Goal: Task Accomplishment & Management: Use online tool/utility

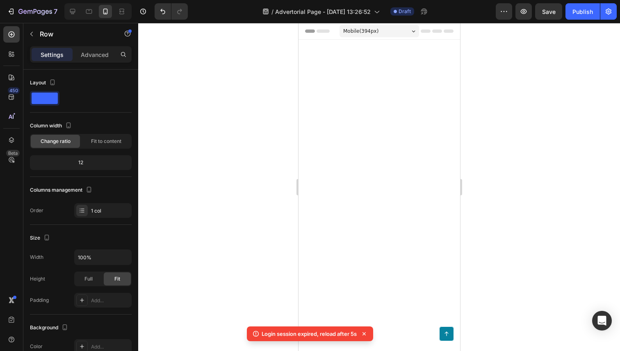
scroll to position [3903, 0]
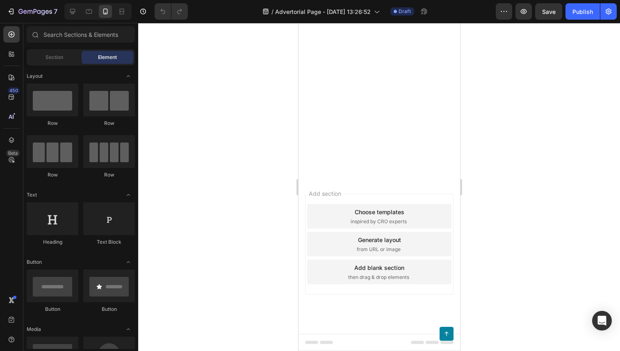
scroll to position [3863, 0]
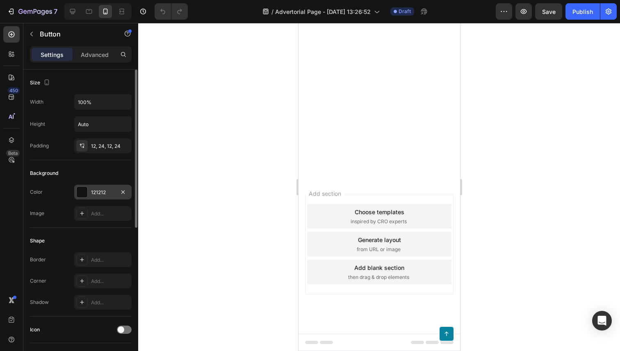
click at [76, 195] on div at bounding box center [81, 192] width 11 height 11
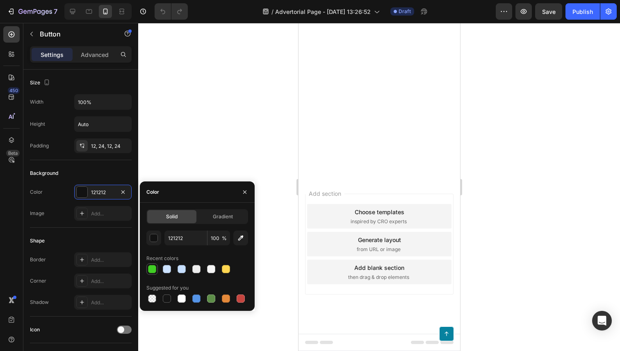
click at [152, 267] on div at bounding box center [152, 269] width 8 height 8
type input "41CE25"
click at [229, 216] on span "Gradient" at bounding box center [223, 216] width 20 height 7
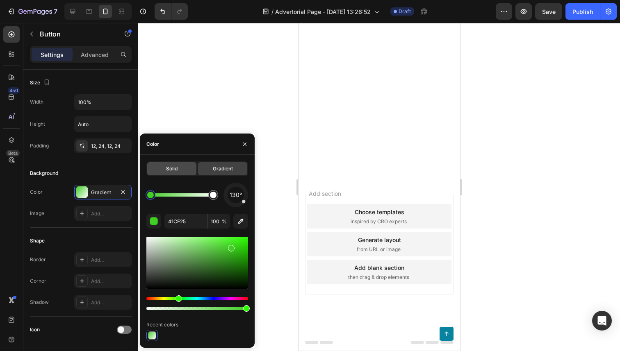
click at [180, 169] on div "Solid" at bounding box center [171, 168] width 49 height 13
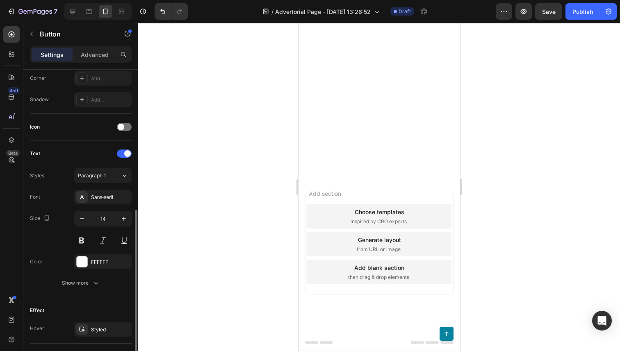
scroll to position [283, 0]
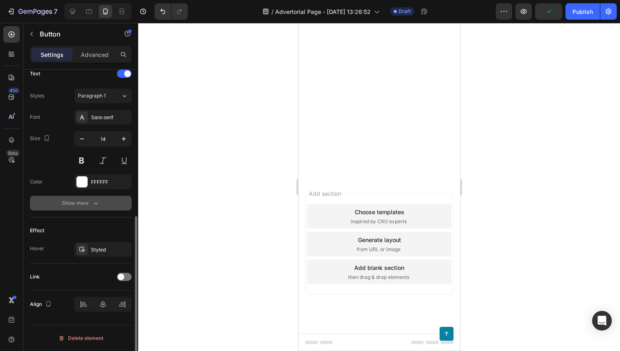
click at [90, 202] on div "Show more" at bounding box center [81, 203] width 38 height 8
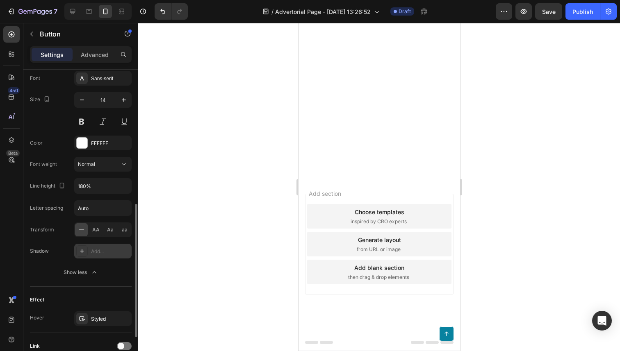
scroll to position [335, 0]
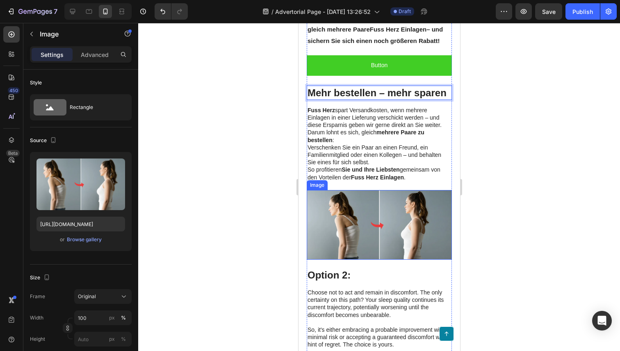
click at [337, 216] on img at bounding box center [378, 225] width 145 height 70
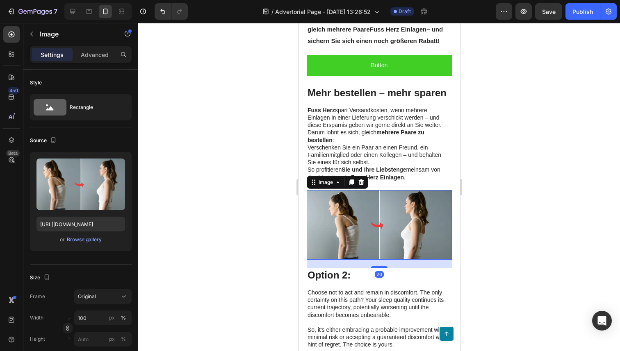
click at [337, 224] on img at bounding box center [378, 225] width 145 height 70
click at [360, 182] on icon at bounding box center [361, 182] width 7 height 7
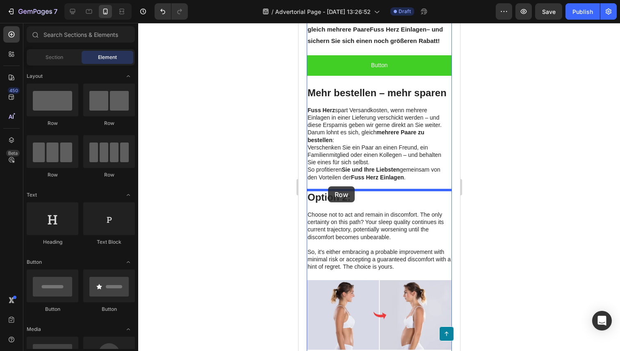
drag, startPoint x: 352, startPoint y: 116, endPoint x: 328, endPoint y: 187, distance: 75.4
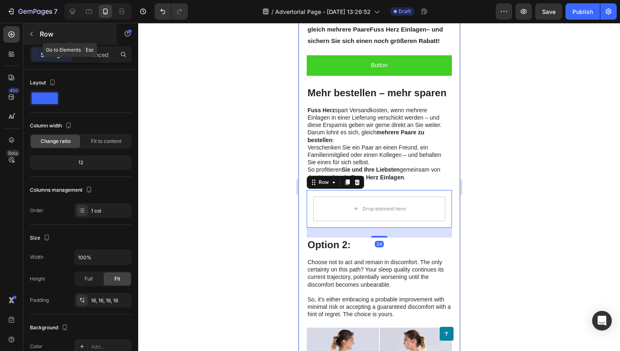
click at [43, 32] on p "Row" at bounding box center [75, 34] width 70 height 10
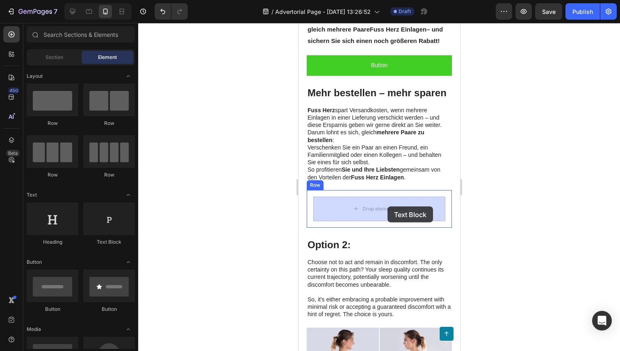
drag, startPoint x: 427, startPoint y: 247, endPoint x: 383, endPoint y: 207, distance: 58.6
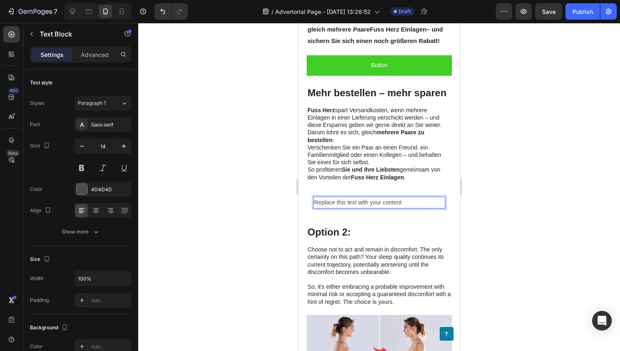
click at [346, 206] on div "Replace this text with your content" at bounding box center [379, 203] width 132 height 12
click at [346, 206] on p "Replace this text with your content" at bounding box center [379, 203] width 130 height 10
click at [360, 200] on p "Replace this text with your content" at bounding box center [379, 203] width 130 height 10
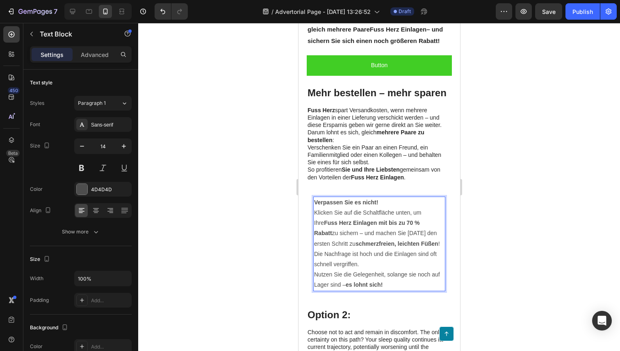
click at [412, 244] on p "Klicken Sie auf die Schaltfläche unten, um Ihre Fuss Herz Einlagen mit bis zu 7…" at bounding box center [379, 228] width 130 height 41
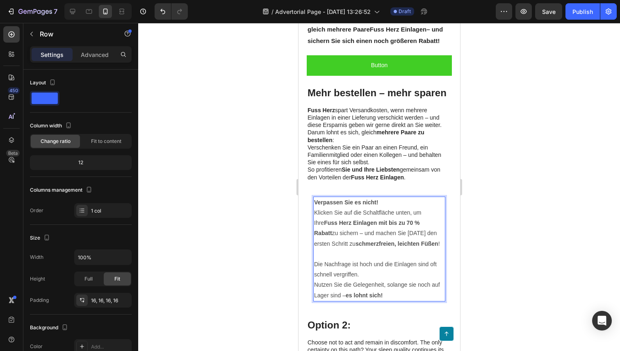
click at [313, 285] on div "Verpassen Sie es nicht! Klicken Sie auf die Schaltfläche unten, um Ihre Fuss He…" at bounding box center [378, 249] width 145 height 118
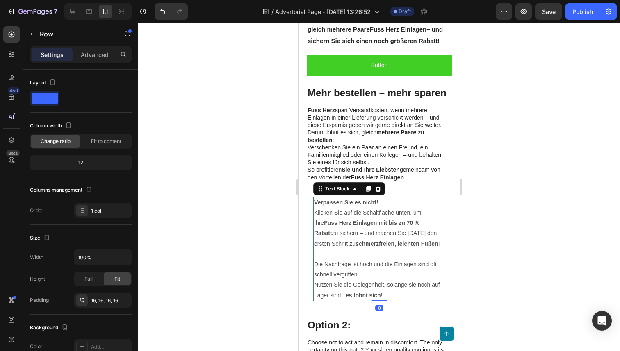
click at [314, 285] on p "Die Nachfrage ist hoch und die Einlagen sind oft schnell vergriffen. Nutzen Sie…" at bounding box center [379, 280] width 130 height 41
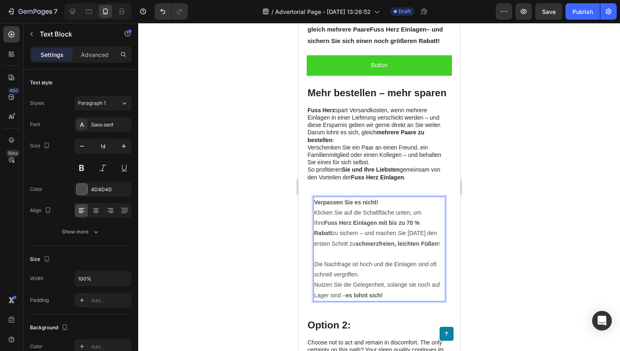
click at [315, 286] on p "Die Nachfrage ist hoch und die Einlagen sind oft schnell vergriffen. Nutzen Sie…" at bounding box center [379, 280] width 130 height 41
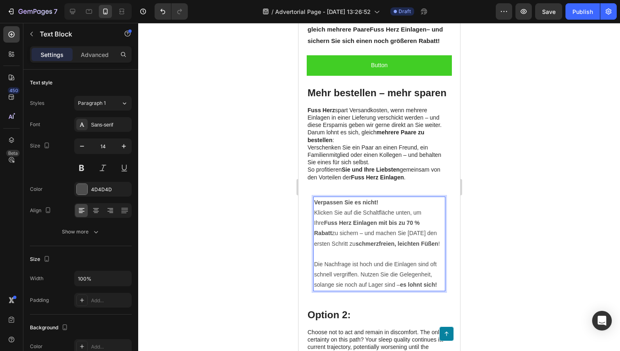
click at [380, 198] on p "Verpassen Sie es nicht!" at bounding box center [379, 203] width 130 height 10
click at [386, 167] on strong "Sie und Ihre Liebsten" at bounding box center [370, 170] width 58 height 7
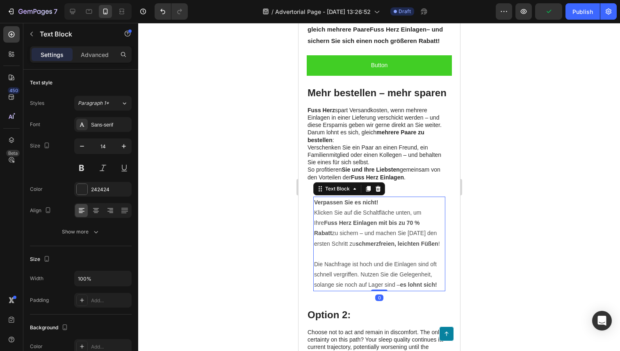
click at [414, 226] on strong "Fuss Herz Einlagen mit bis zu 70 % Rabatt" at bounding box center [367, 228] width 106 height 17
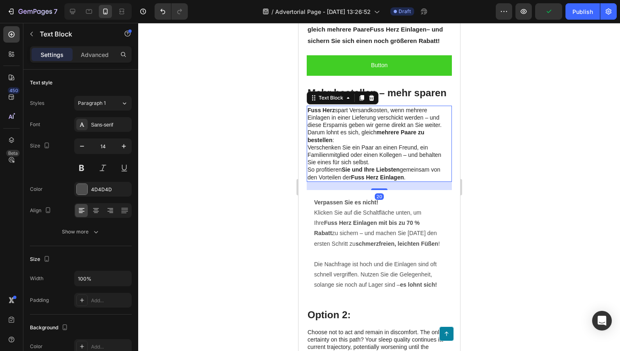
click at [420, 177] on p "So profitieren Sie und Ihre Liebsten gemeinsam von den Vorteilen der Fuss Herz …" at bounding box center [379, 173] width 144 height 15
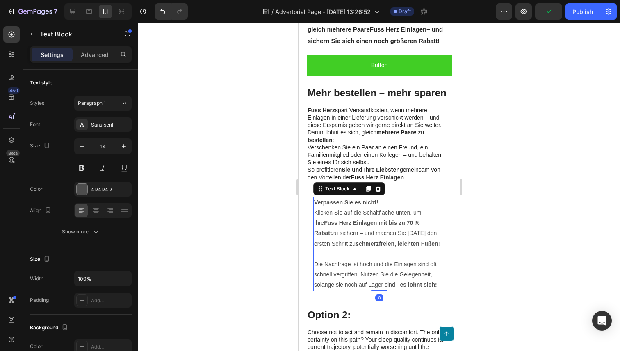
click at [404, 216] on p "Klicken Sie auf die Schaltfläche unten, um Ihre Fuss Herz Einlagen mit bis zu 7…" at bounding box center [379, 228] width 130 height 41
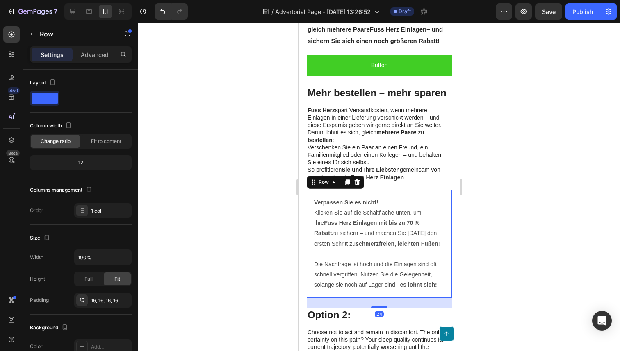
click at [308, 240] on div "Verpassen Sie es nicht! Klicken Sie auf die Schaltfläche unten, um Ihre Fuss He…" at bounding box center [378, 244] width 145 height 108
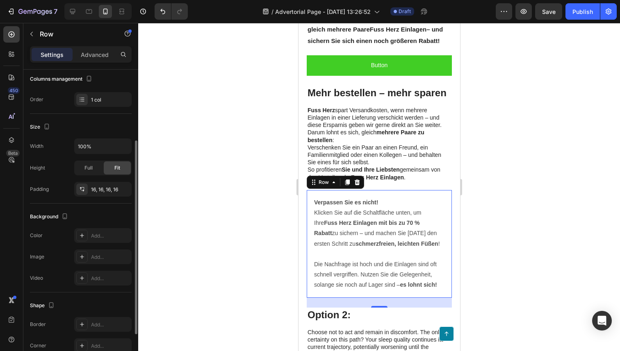
scroll to position [174, 0]
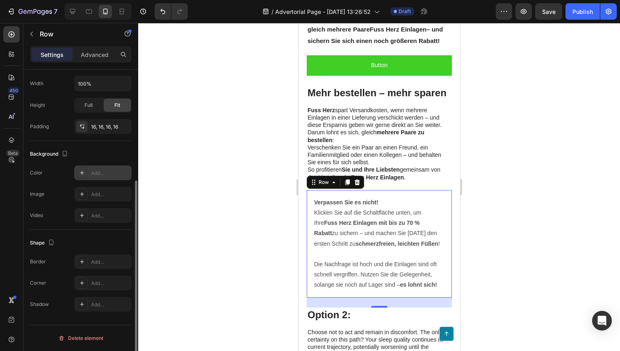
click at [82, 176] on icon at bounding box center [82, 173] width 7 height 7
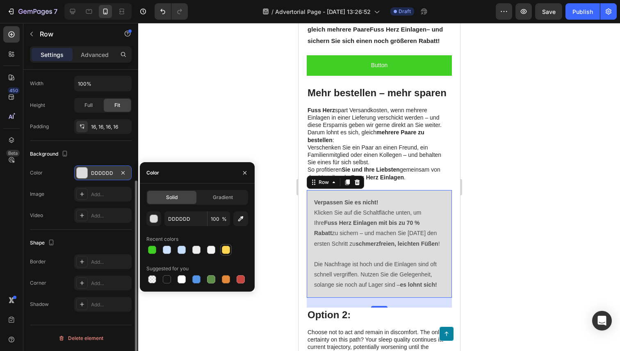
click at [226, 246] on div at bounding box center [226, 250] width 8 height 8
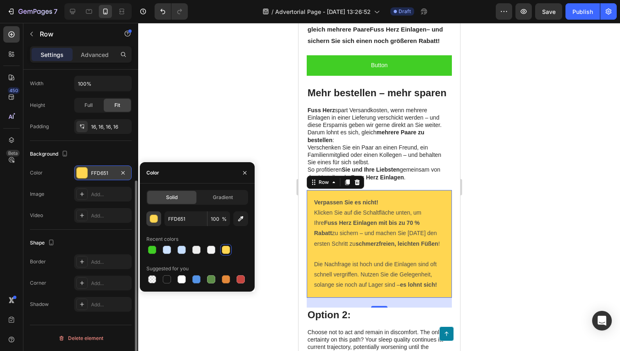
click at [155, 219] on div "button" at bounding box center [154, 219] width 8 height 8
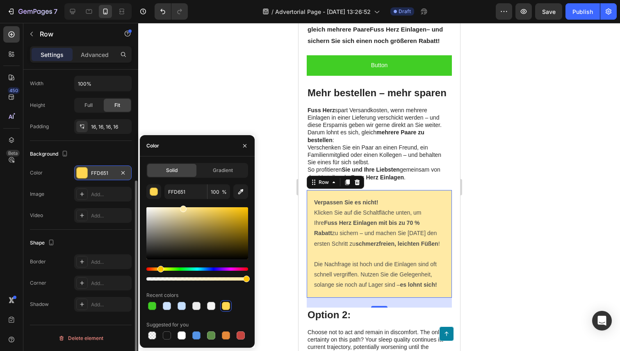
drag, startPoint x: 210, startPoint y: 216, endPoint x: 182, endPoint y: 201, distance: 31.9
click at [182, 201] on div "FFD651 100 % Recent colors Suggested for you" at bounding box center [197, 263] width 102 height 157
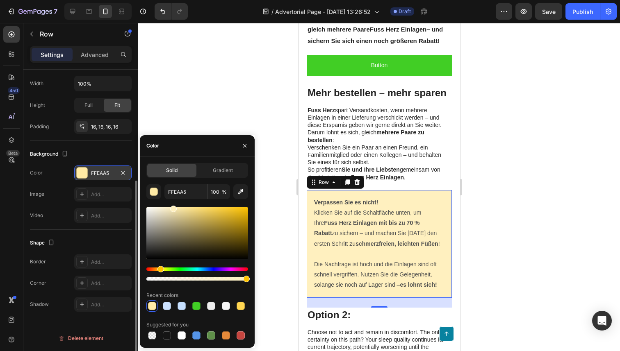
drag, startPoint x: 181, startPoint y: 207, endPoint x: 172, endPoint y: 205, distance: 8.8
click at [172, 206] on div at bounding box center [173, 209] width 7 height 7
type input "FFF0BF"
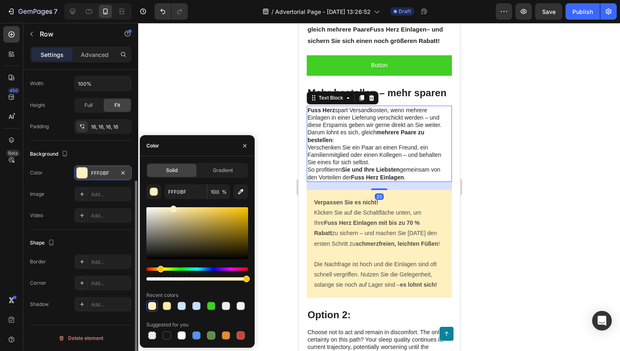
click at [429, 178] on p "So profitieren Sie und Ihre Liebsten gemeinsam von den Vorteilen der Fuss Herz …" at bounding box center [379, 173] width 144 height 15
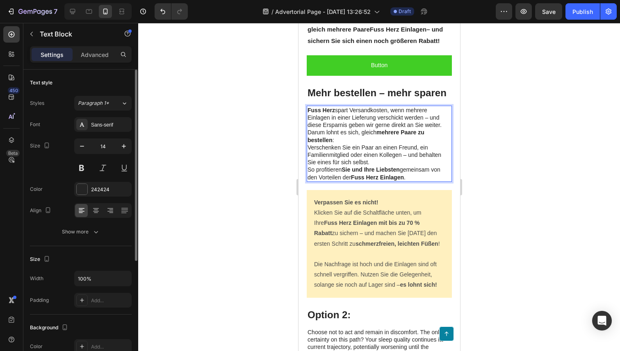
click at [361, 139] on p "[PERSON_NAME] lohnt es sich, gleich mehrere Paare zu bestellen : Verschenken Si…" at bounding box center [379, 147] width 144 height 37
click at [307, 139] on strong "mehrere Paare zu bestellen" at bounding box center [365, 136] width 117 height 14
click at [342, 137] on p "[PERSON_NAME] lohnt es sich, gleich mehrere Paare zu bestellen : Verschenken Si…" at bounding box center [379, 147] width 144 height 37
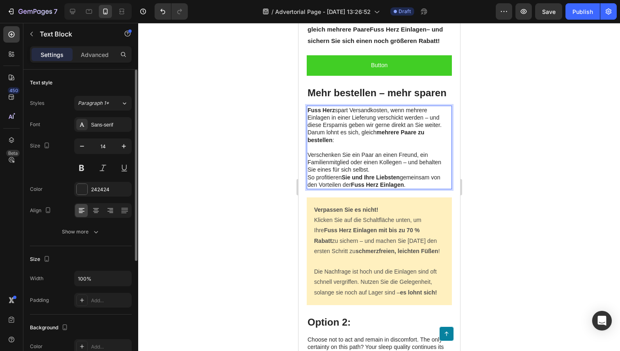
click at [309, 154] on p "⁠⁠⁠⁠⁠⁠⁠ Verschenken Sie ein Paar an einen Freund, ein Familienmitglied oder ein…" at bounding box center [379, 159] width 144 height 30
click at [383, 181] on p "So profitieren Sie und Ihre Liebsten gemeinsam von den Vorteilen der Fuss Herz …" at bounding box center [379, 181] width 144 height 15
click at [402, 168] on p "Verschenken Sie ein Paar an einen Freund, ein Familienmitglied oder einen Kolle…" at bounding box center [379, 159] width 144 height 30
click at [309, 174] on p "So profitieren Sie und Ihre Liebsten gemeinsam von den Vorteilen der Fuss Herz …" at bounding box center [379, 181] width 144 height 15
click at [366, 187] on p "Verschenken Sie ein Paar an einen Freund, ein Familienmitglied oder einen Kolle…" at bounding box center [379, 166] width 144 height 45
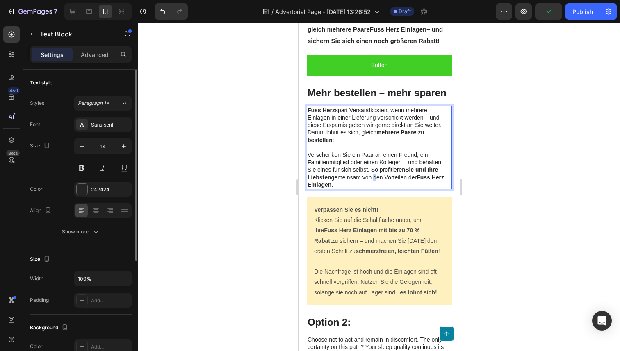
click at [375, 180] on p "Verschenken Sie ein Paar an einen Freund, ein Familienmitglied oder einen Kolle…" at bounding box center [379, 166] width 144 height 45
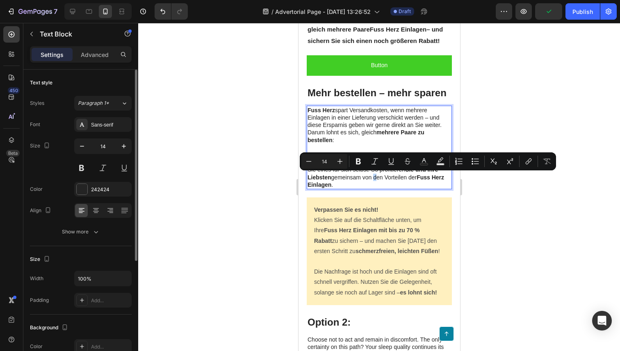
click at [375, 180] on p "Verschenken Sie ein Paar an einen Freund, ein Familienmitglied oder einen Kolle…" at bounding box center [379, 166] width 144 height 45
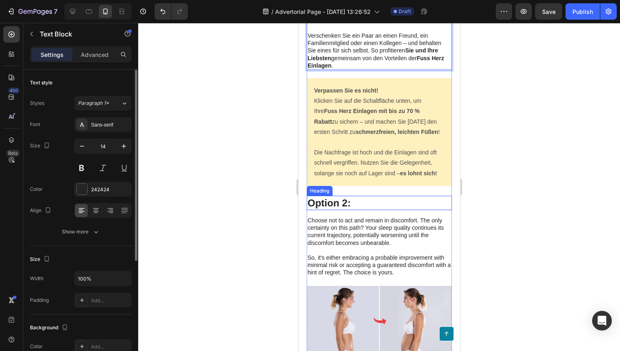
scroll to position [4139, 0]
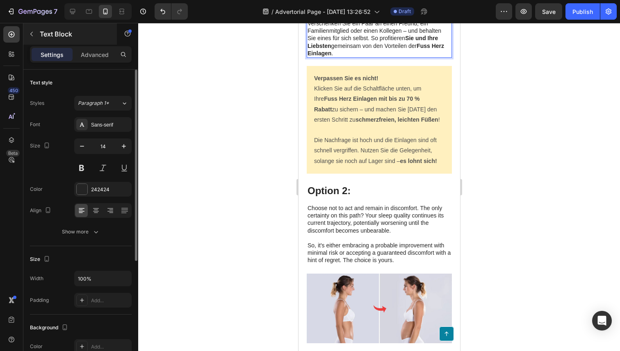
click at [35, 37] on button "button" at bounding box center [31, 33] width 13 height 13
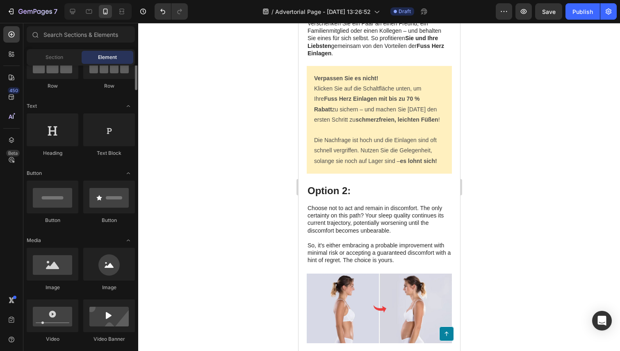
scroll to position [89, 0]
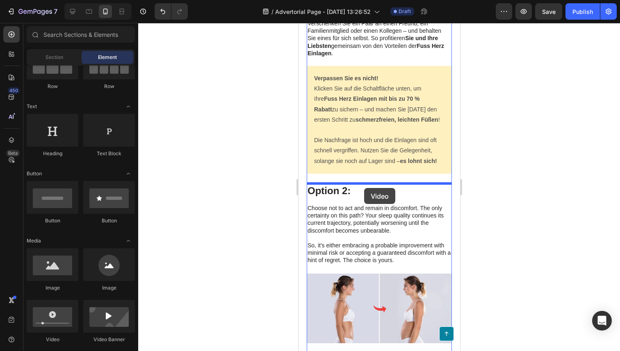
drag, startPoint x: 354, startPoint y: 341, endPoint x: 364, endPoint y: 189, distance: 152.4
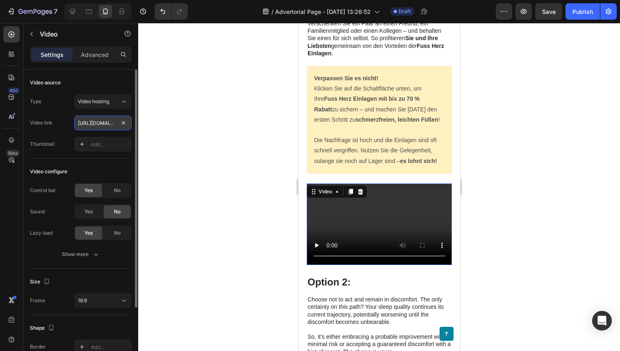
click at [89, 121] on input "[URL][DOMAIN_NAME]" at bounding box center [102, 123] width 57 height 15
paste input "9ccdd729a1a34752a5d5b0262600635b"
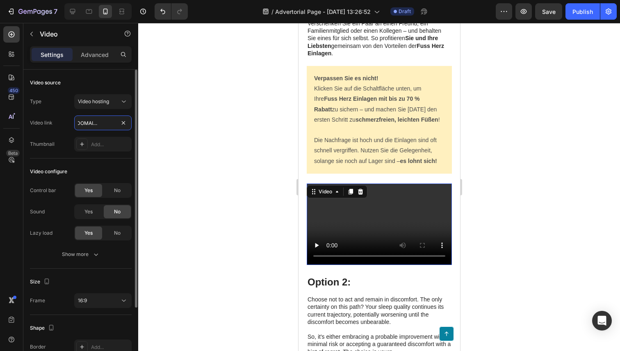
type input "[URL][DOMAIN_NAME]"
click at [83, 113] on div "Type Video hosting Video link [URL][DOMAIN_NAME] Thumbnail Add..." at bounding box center [81, 122] width 102 height 57
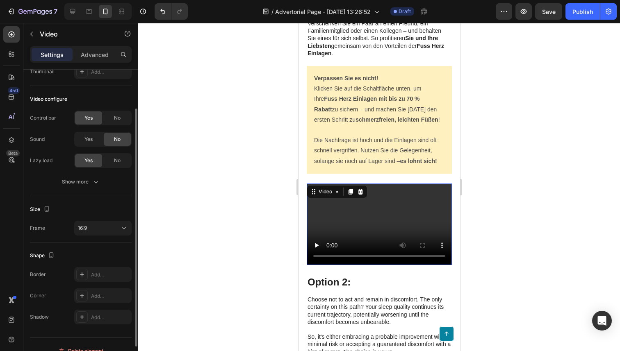
scroll to position [85, 0]
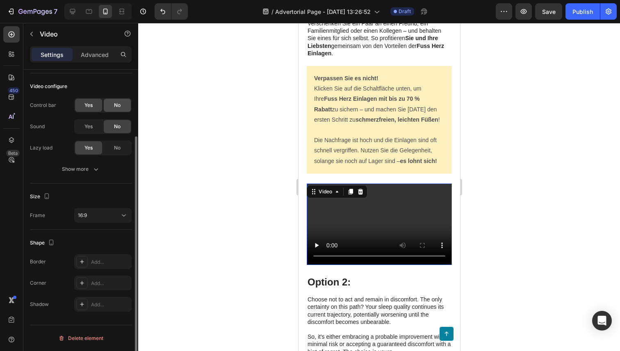
click at [109, 106] on div "No" at bounding box center [117, 105] width 27 height 13
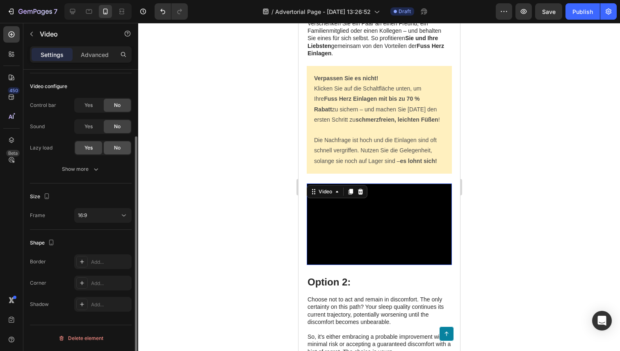
click at [116, 152] on div "No" at bounding box center [117, 147] width 27 height 13
click at [84, 168] on div "Show more" at bounding box center [81, 169] width 38 height 8
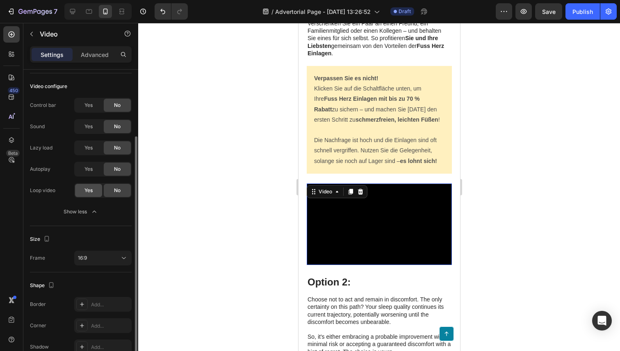
click at [87, 191] on span "Yes" at bounding box center [88, 190] width 8 height 7
click at [89, 169] on span "Yes" at bounding box center [88, 169] width 8 height 7
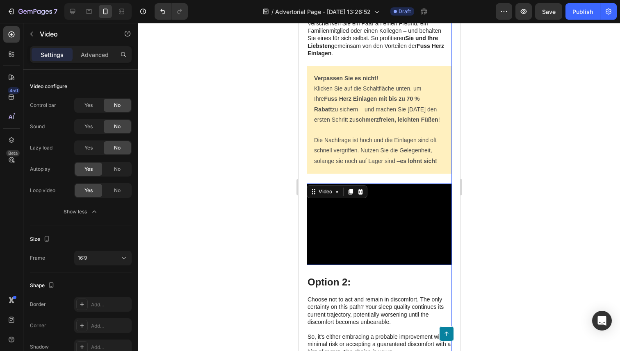
click at [366, 267] on div "Sie möchten noch mehr sparen? Kaufen Sie gleich mehrere Paare Fuss Herz Einlage…" at bounding box center [378, 179] width 145 height 600
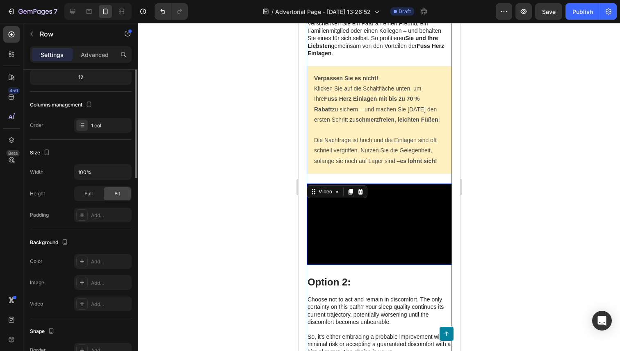
scroll to position [0, 0]
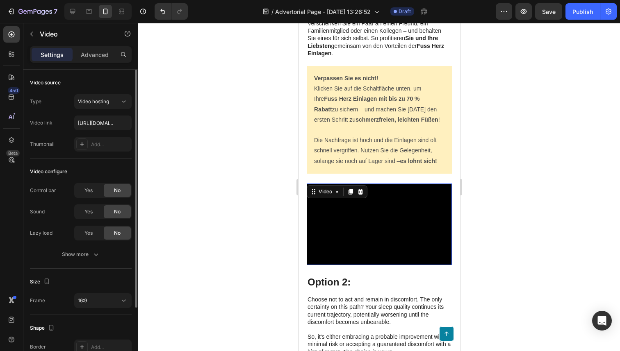
click at [361, 222] on video at bounding box center [378, 225] width 145 height 82
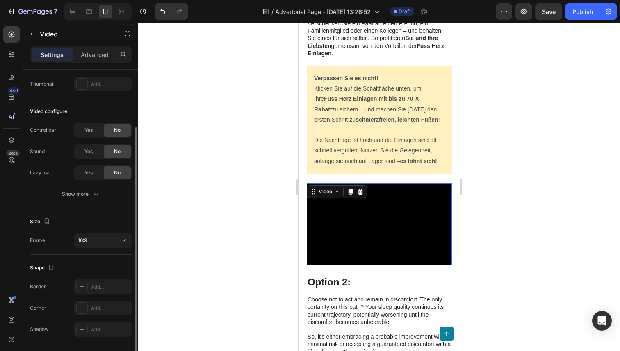
scroll to position [74, 0]
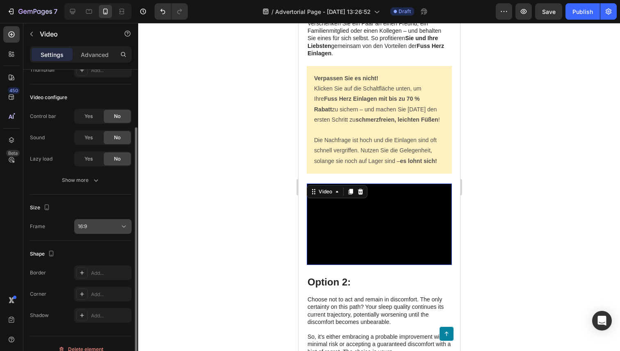
click at [90, 221] on button "16:9" at bounding box center [102, 226] width 57 height 15
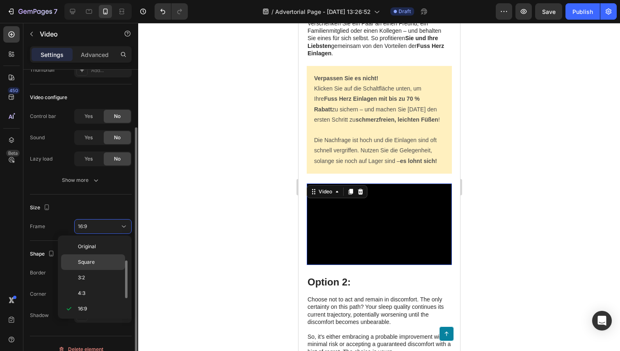
scroll to position [15, 0]
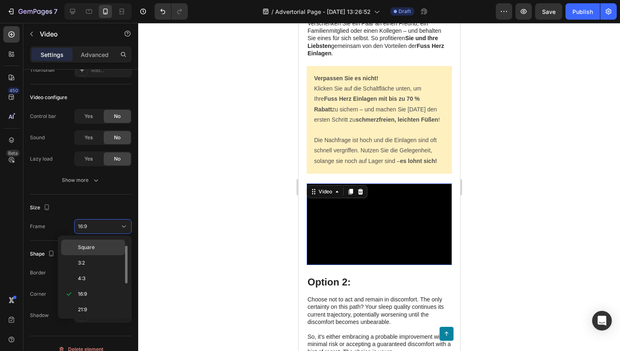
click at [94, 244] on span "Square" at bounding box center [86, 247] width 17 height 7
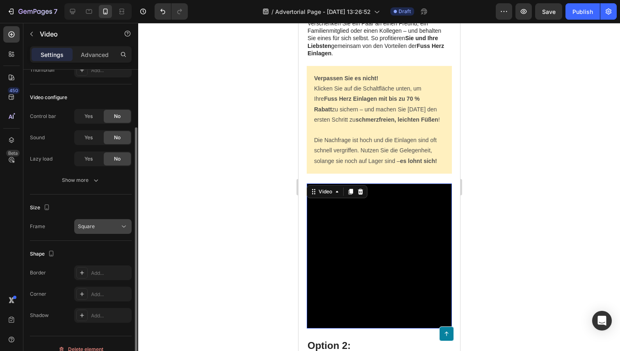
click at [100, 221] on button "Square" at bounding box center [102, 226] width 57 height 15
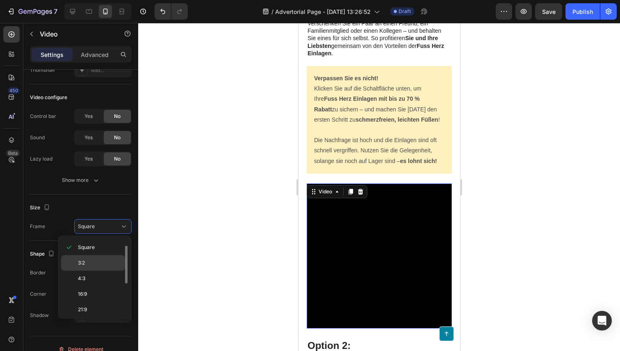
click at [94, 262] on p "3:2" at bounding box center [99, 263] width 43 height 7
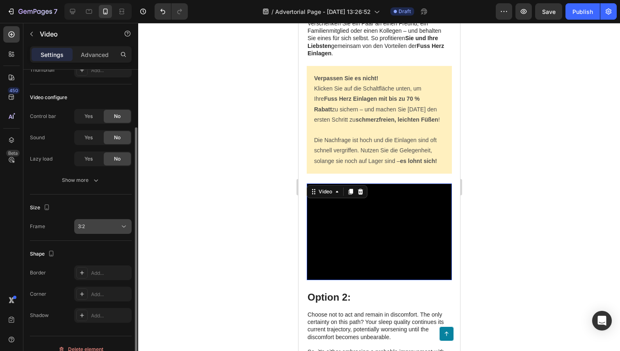
click at [98, 230] on div "3:2" at bounding box center [103, 227] width 50 height 8
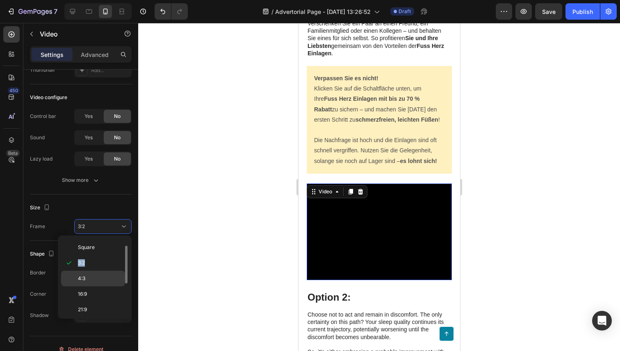
drag, startPoint x: 95, startPoint y: 251, endPoint x: 89, endPoint y: 273, distance: 22.1
click at [89, 273] on div "Original Square 3:2 4:3 16:9 21:9 2:3 3:4 9:16 Custom" at bounding box center [94, 277] width 67 height 77
click at [89, 287] on div "4:3" at bounding box center [93, 295] width 64 height 16
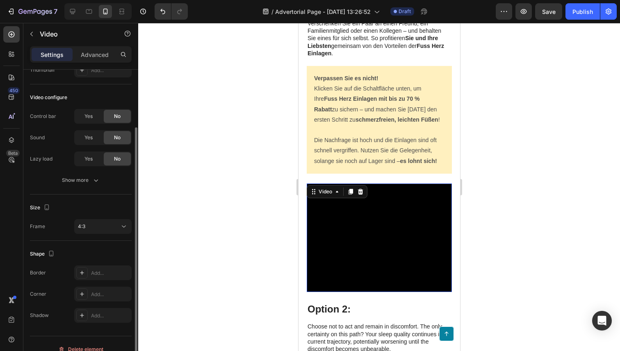
click at [100, 217] on div "Size Frame 4:3" at bounding box center [81, 218] width 102 height 46
click at [99, 230] on div "4:3" at bounding box center [99, 226] width 42 height 7
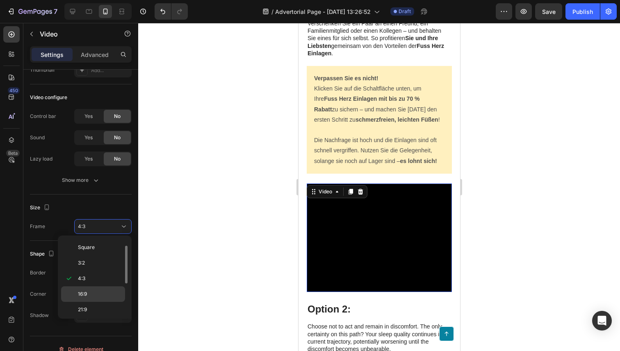
click at [82, 294] on span "16:9" at bounding box center [82, 294] width 9 height 7
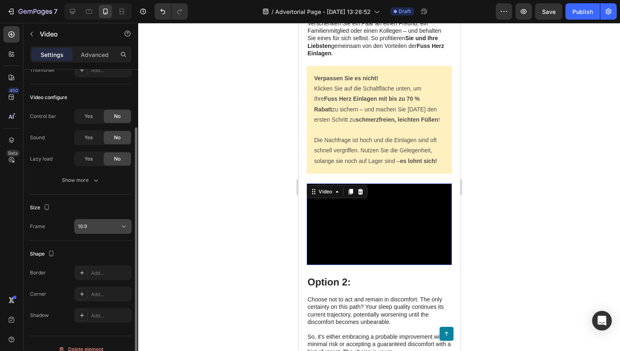
click at [97, 230] on div "16:9" at bounding box center [99, 226] width 42 height 7
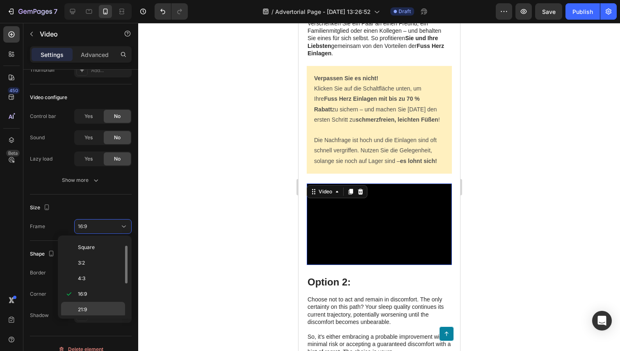
click at [94, 306] on p "21:9" at bounding box center [99, 309] width 43 height 7
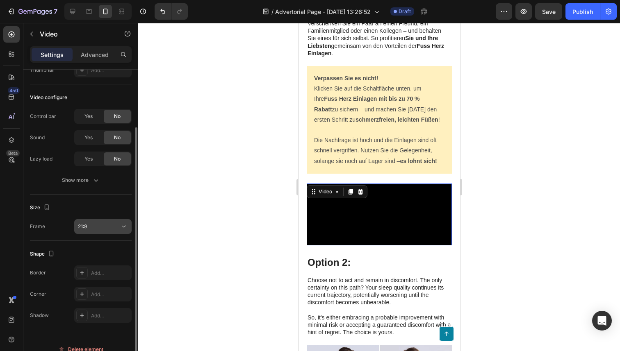
click at [95, 219] on button "21:9" at bounding box center [102, 226] width 57 height 15
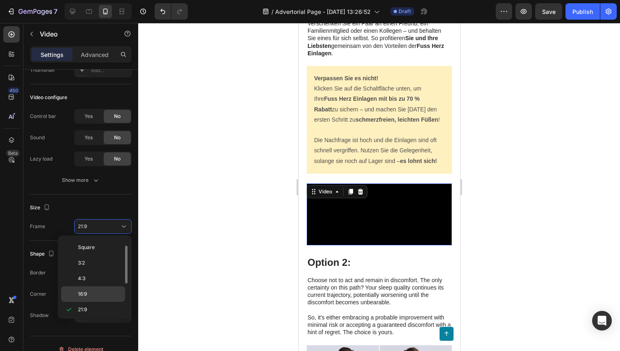
click at [92, 292] on p "16:9" at bounding box center [99, 294] width 43 height 7
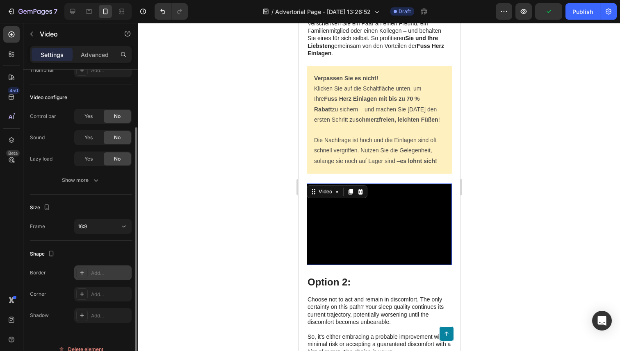
click at [98, 268] on div "Add..." at bounding box center [102, 273] width 57 height 15
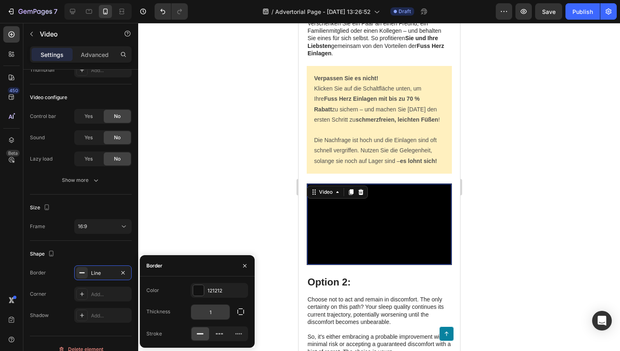
click at [219, 316] on input "1" at bounding box center [210, 312] width 39 height 15
type input "0"
type input "1"
type input "0"
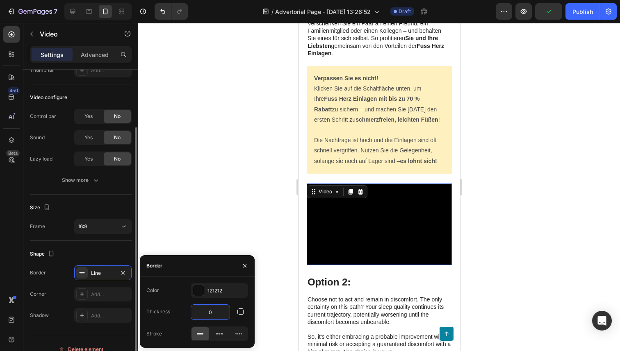
click at [107, 260] on div "Shape" at bounding box center [81, 254] width 102 height 13
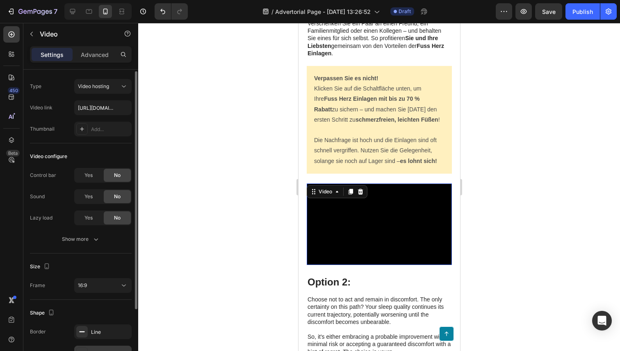
scroll to position [7, 0]
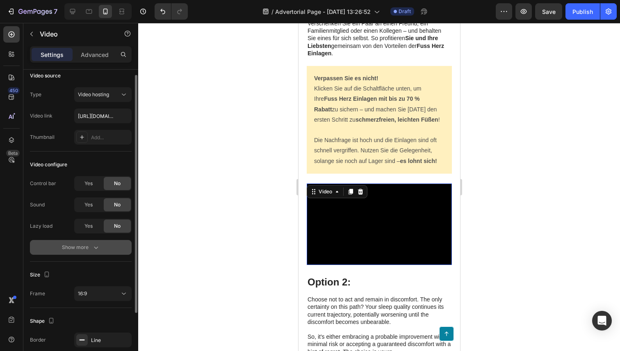
click at [86, 251] on div "Show more" at bounding box center [81, 248] width 38 height 8
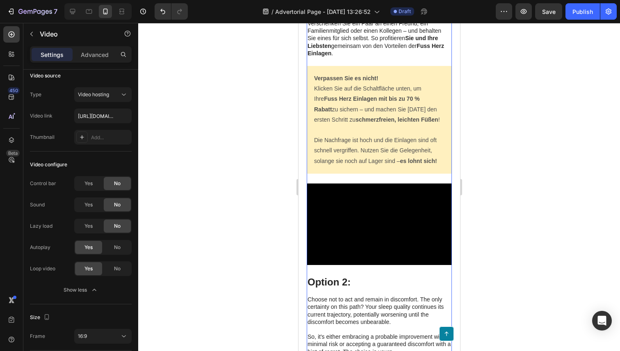
click at [333, 274] on div "Sie möchten noch mehr sparen? Kaufen Sie gleich mehrere Paare Fuss Herz Einlage…" at bounding box center [378, 179] width 145 height 600
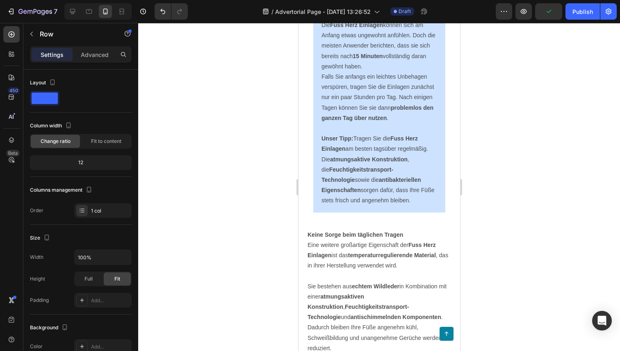
scroll to position [3462, 0]
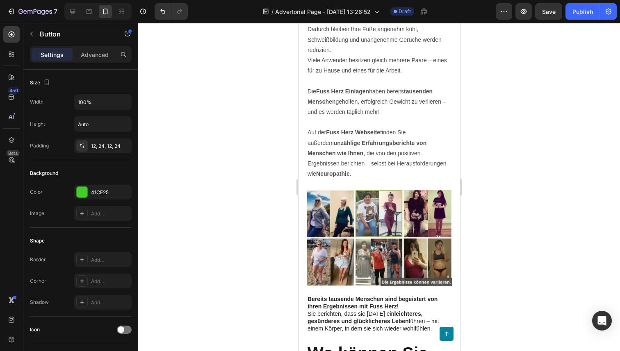
drag, startPoint x: 345, startPoint y: 142, endPoint x: 351, endPoint y: 269, distance: 127.3
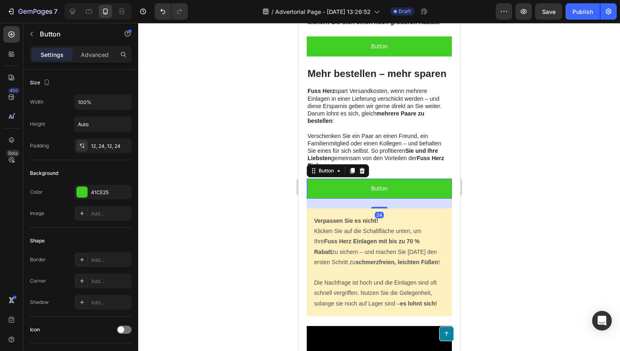
scroll to position [3610, 0]
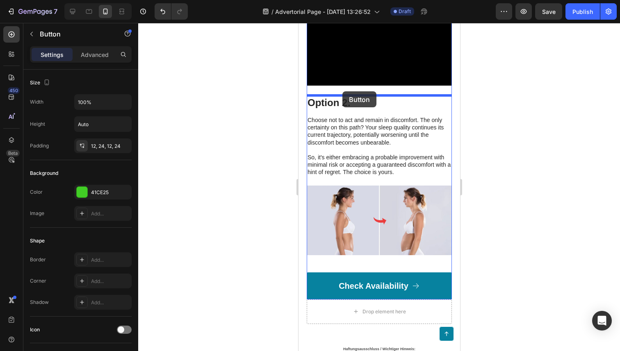
drag, startPoint x: 335, startPoint y: 108, endPoint x: 342, endPoint y: 91, distance: 18.0
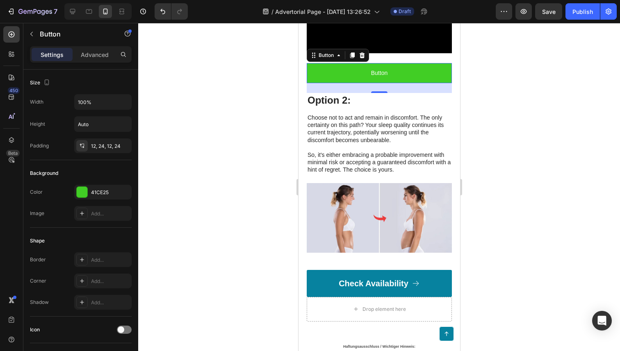
scroll to position [3860, 0]
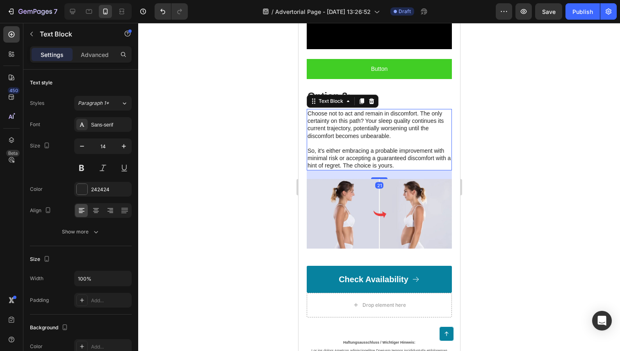
click at [372, 110] on p "Choose not to act and remain in discomfort. The only certainty on this path? Yo…" at bounding box center [379, 140] width 144 height 60
click at [378, 103] on div "Option 2: Heading" at bounding box center [378, 96] width 145 height 14
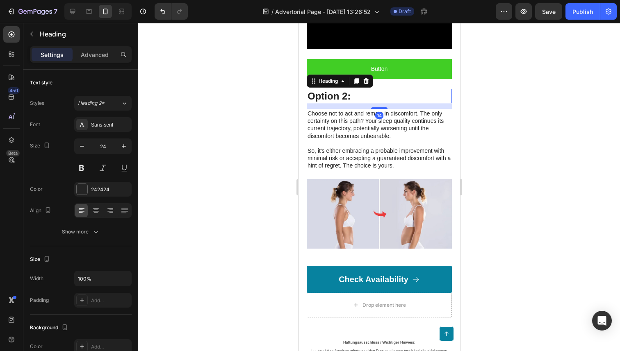
click at [368, 100] on h3 "Option 2:" at bounding box center [378, 96] width 145 height 14
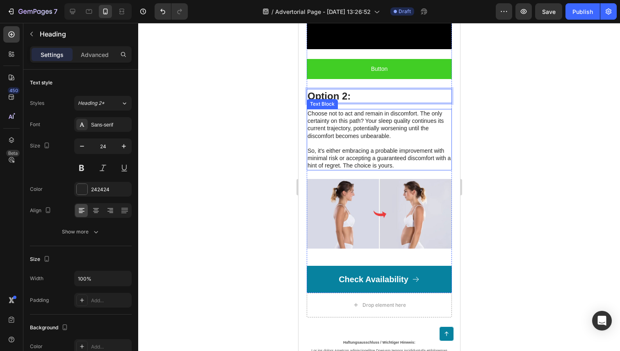
click at [381, 139] on p "Choose not to act and remain in discomfort. The only certainty on this path? Yo…" at bounding box center [379, 140] width 144 height 60
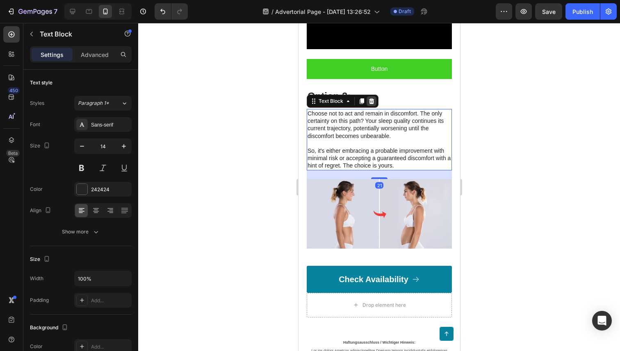
click at [370, 102] on icon at bounding box center [371, 101] width 5 height 6
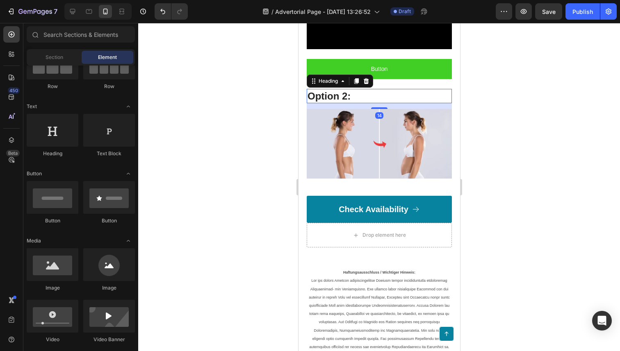
click at [338, 97] on p "Option 2:" at bounding box center [379, 96] width 144 height 13
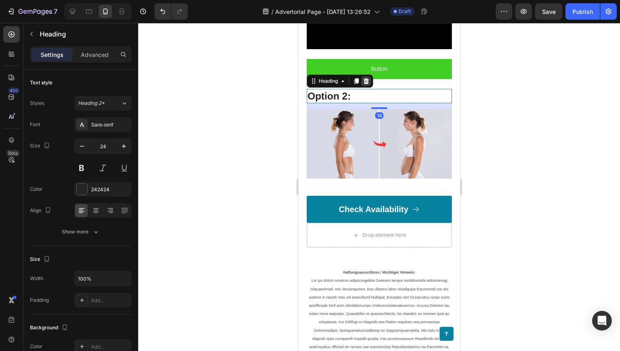
click at [366, 80] on icon at bounding box center [365, 81] width 5 height 6
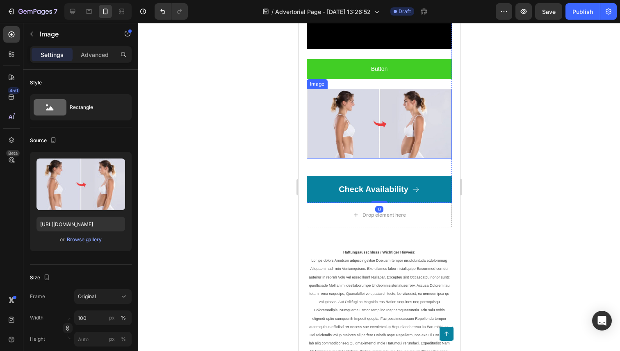
click at [362, 132] on img at bounding box center [378, 124] width 145 height 70
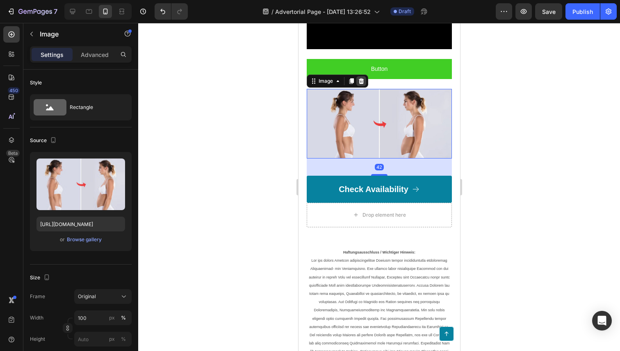
click at [364, 81] on icon at bounding box center [361, 81] width 7 height 7
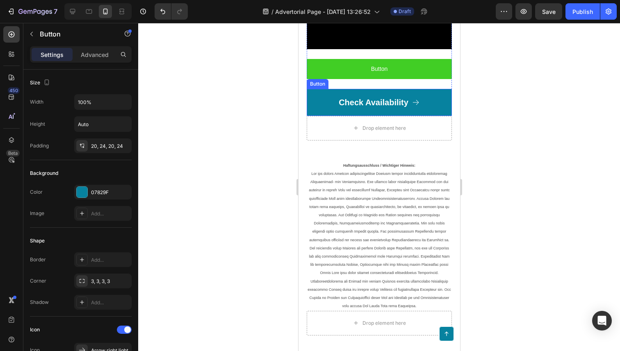
click at [326, 100] on link "Check Availability" at bounding box center [378, 102] width 145 height 27
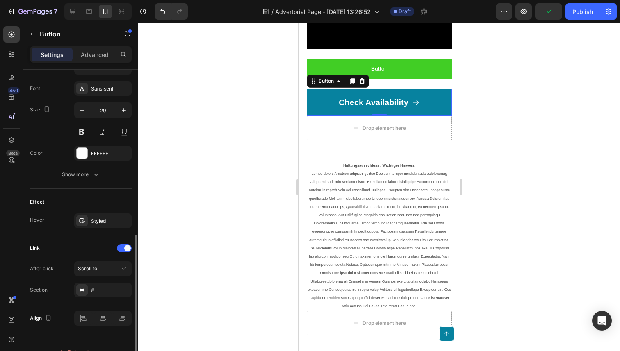
scroll to position [390, 0]
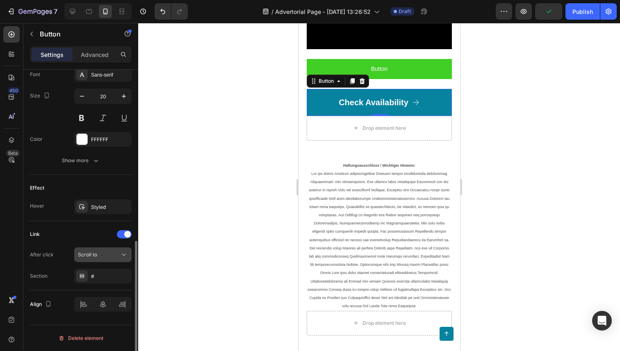
click at [96, 258] on span "Scroll to" at bounding box center [87, 254] width 19 height 7
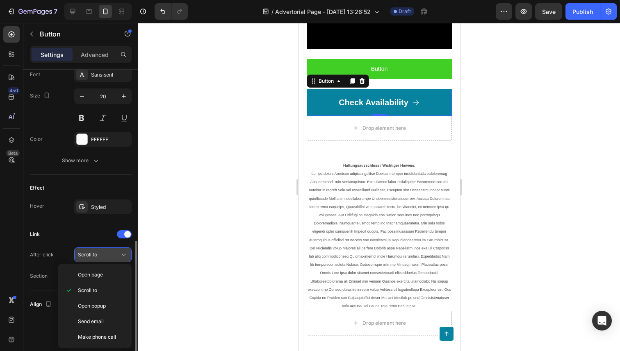
click at [100, 252] on div "Scroll to" at bounding box center [99, 254] width 42 height 7
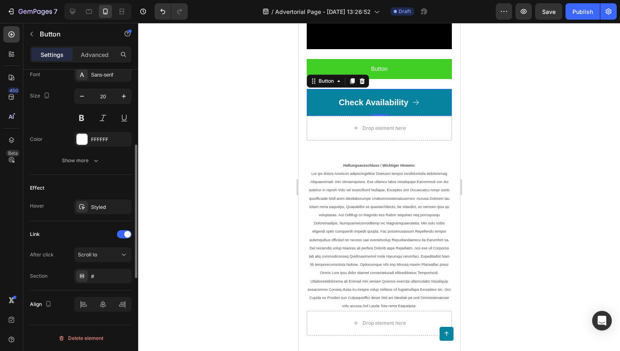
scroll to position [0, 0]
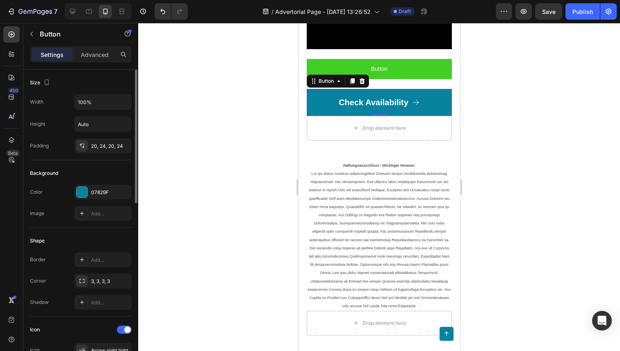
click at [82, 64] on div "Settings Advanced" at bounding box center [80, 57] width 115 height 23
click at [82, 56] on p "Advanced" at bounding box center [95, 54] width 28 height 9
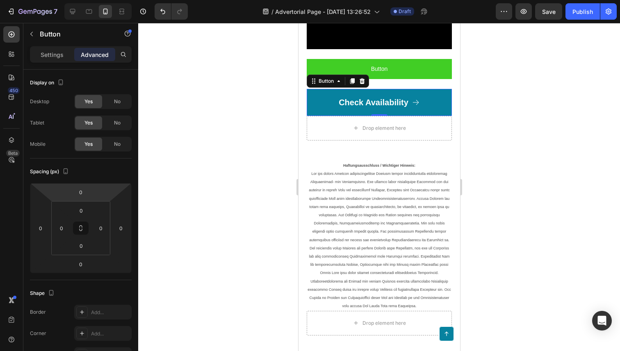
scroll to position [242, 0]
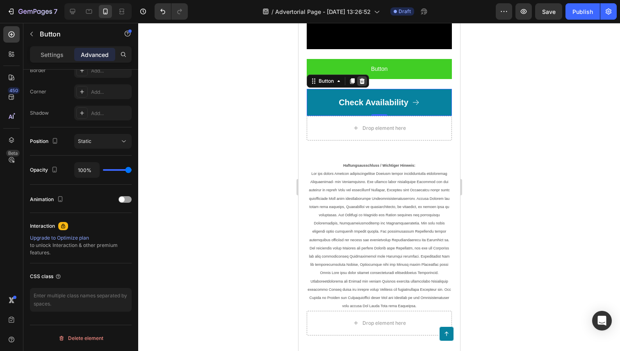
click at [362, 81] on icon at bounding box center [361, 81] width 5 height 6
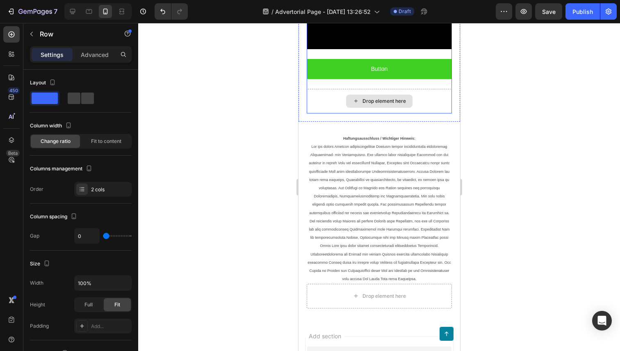
click at [335, 106] on div "Drop element here" at bounding box center [378, 101] width 145 height 25
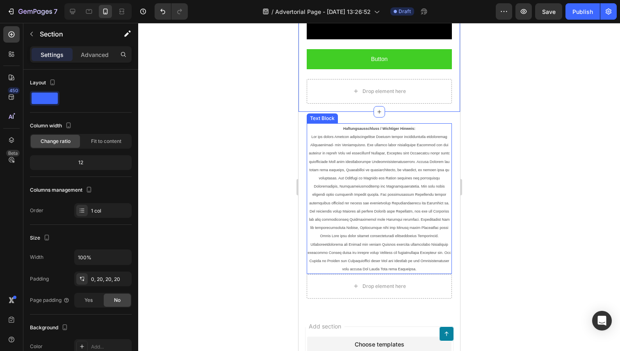
scroll to position [4002, 0]
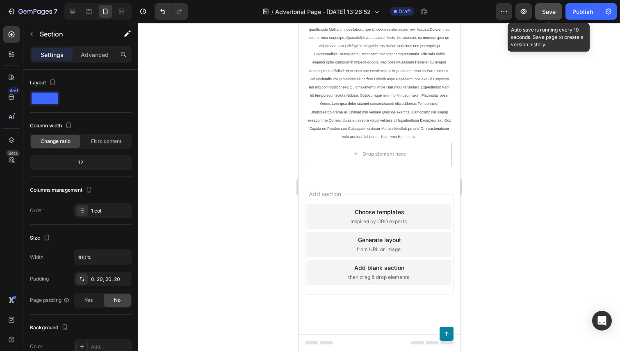
click at [545, 13] on span "Save" at bounding box center [549, 11] width 14 height 7
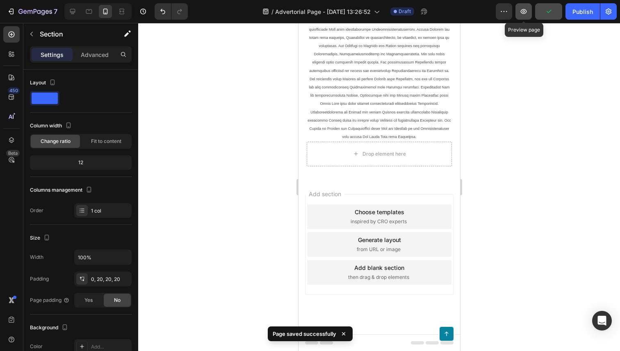
click at [526, 10] on icon "button" at bounding box center [524, 11] width 6 height 5
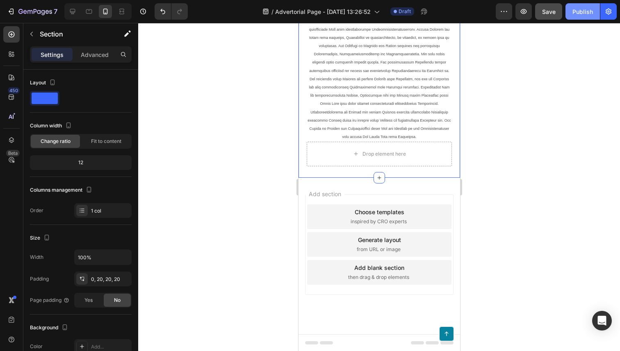
click at [588, 11] on div "Publish" at bounding box center [583, 11] width 21 height 9
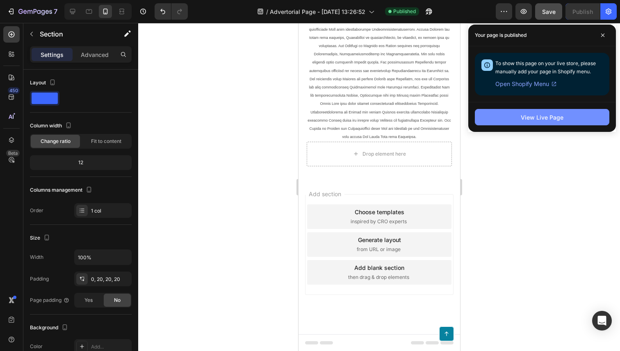
click at [527, 115] on div "View Live Page" at bounding box center [542, 117] width 43 height 9
